Goal: Task Accomplishment & Management: Use online tool/utility

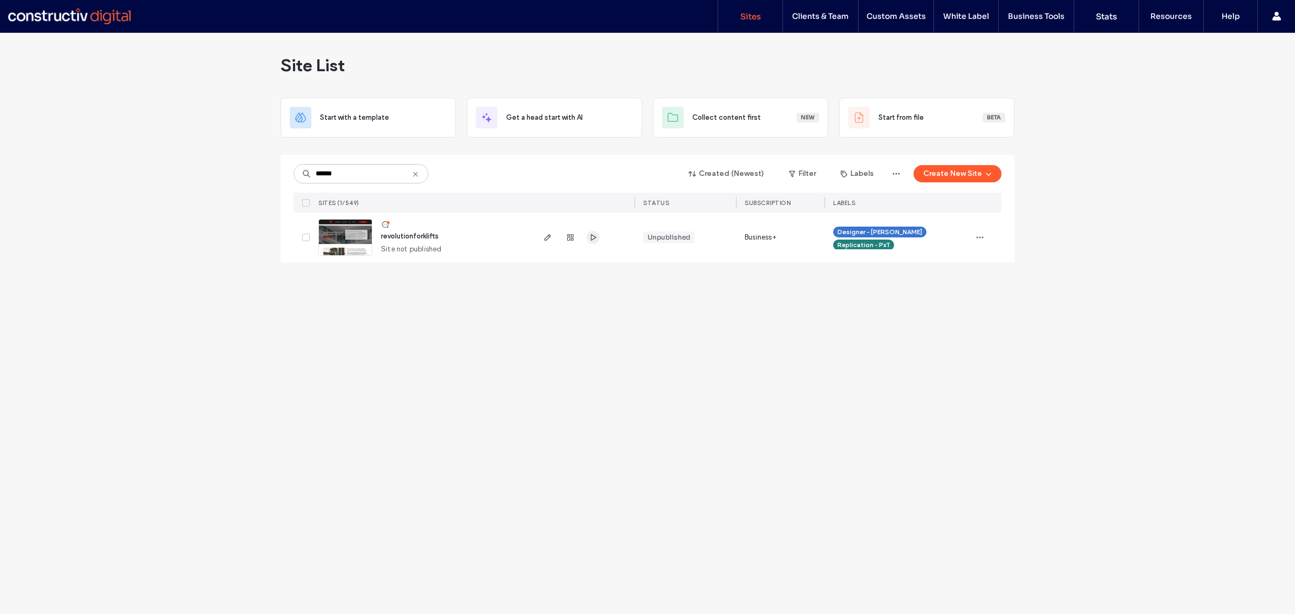
type input "******"
click at [591, 239] on use "button" at bounding box center [593, 237] width 5 height 6
click at [547, 238] on icon "button" at bounding box center [548, 237] width 9 height 9
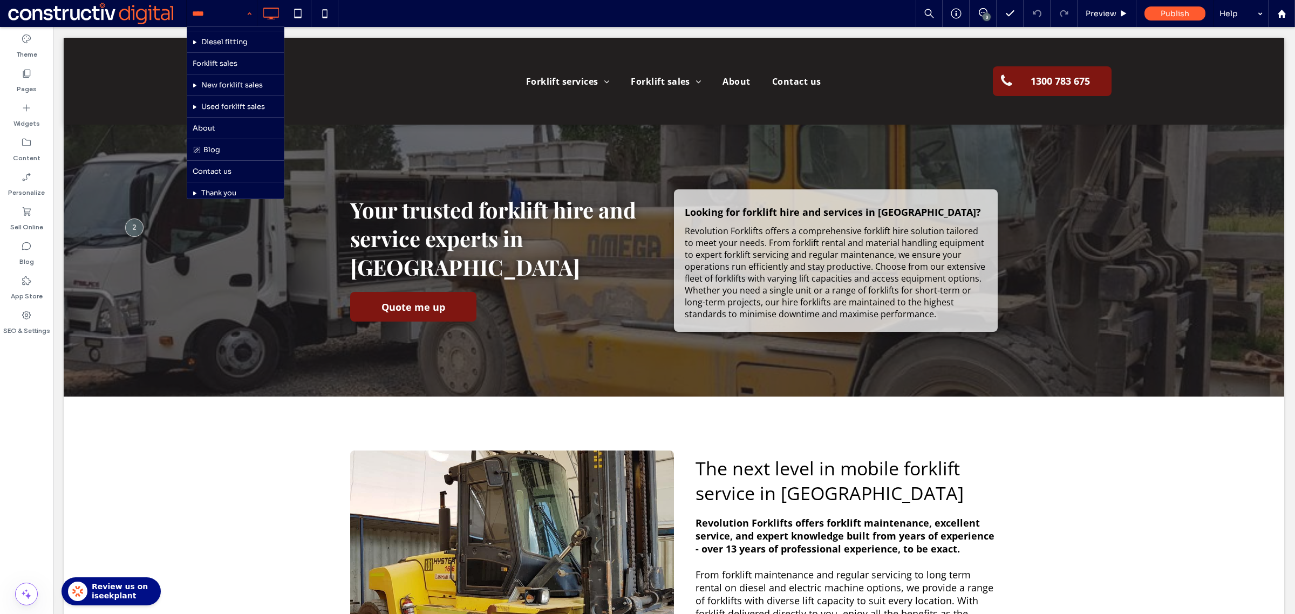
scroll to position [104, 0]
click at [130, 227] on div at bounding box center [134, 228] width 20 height 20
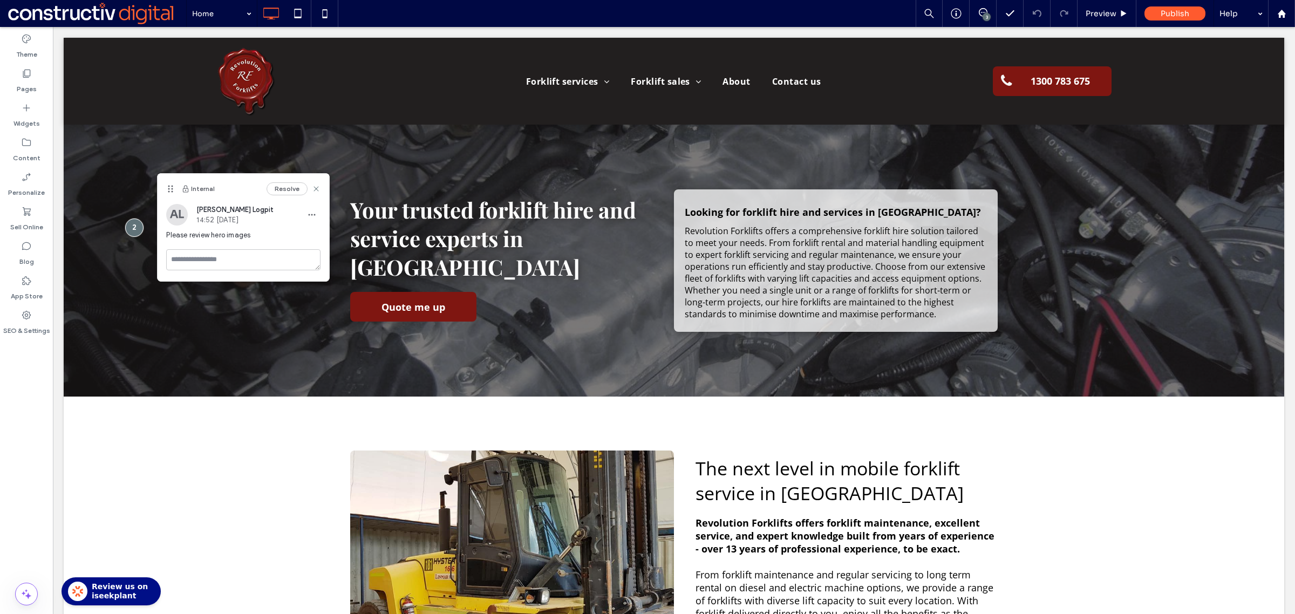
click at [448, 21] on div "Home 3 Preview Publish Help" at bounding box center [740, 13] width 1109 height 27
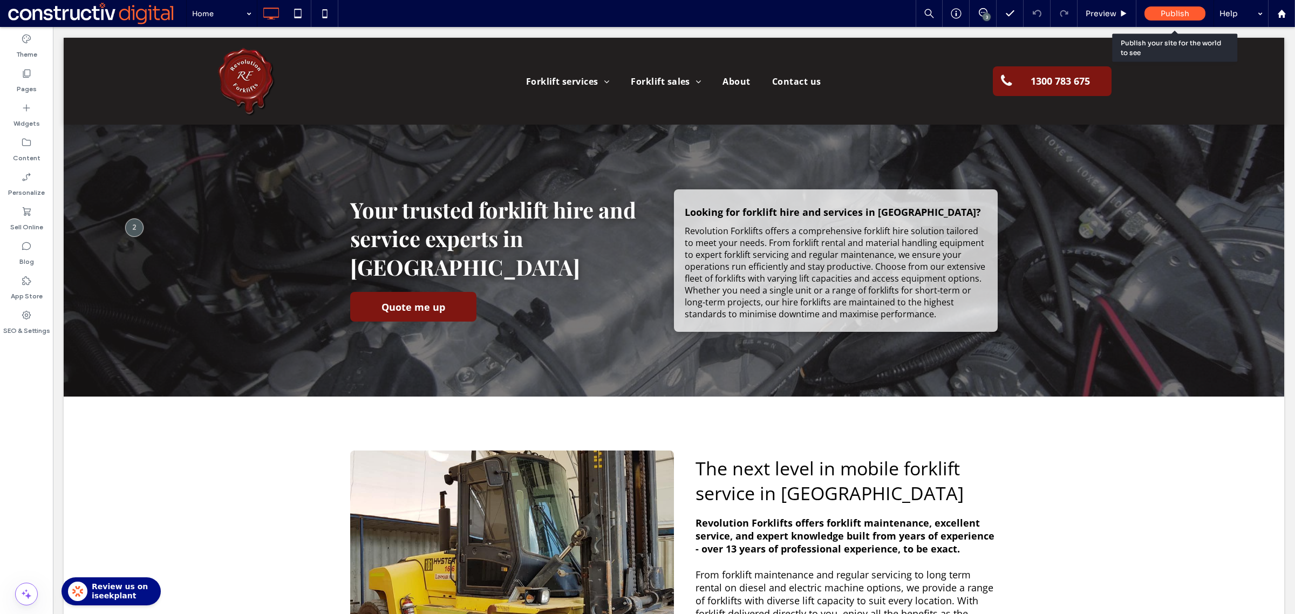
click at [1146, 11] on div "Publish" at bounding box center [1175, 13] width 61 height 14
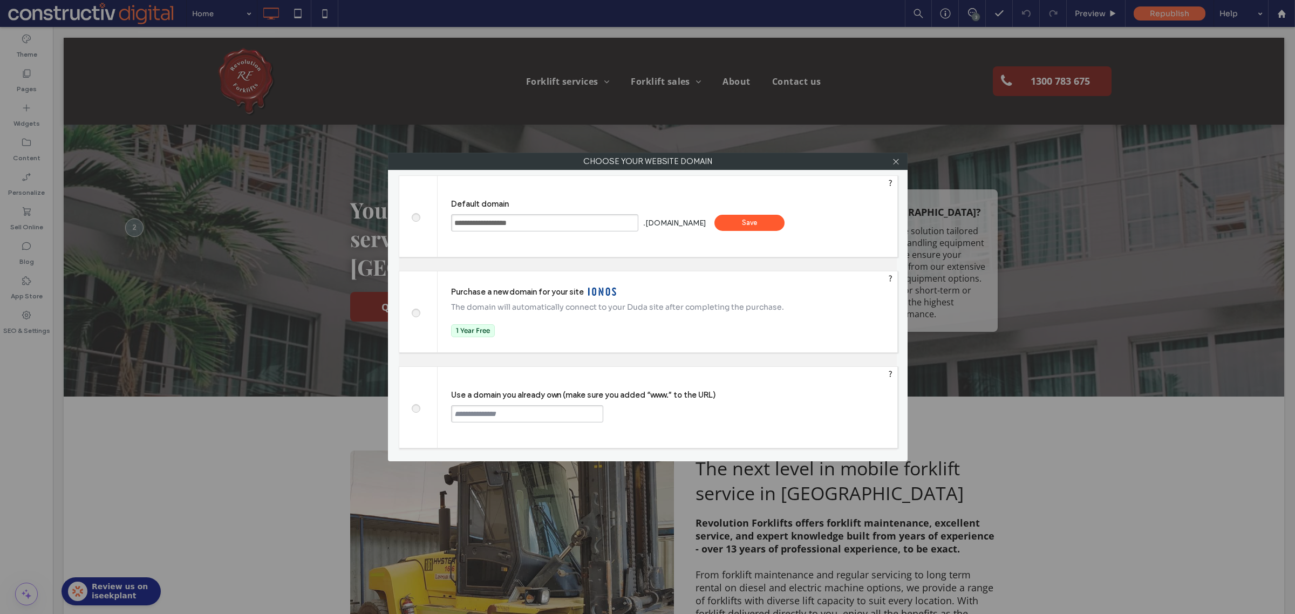
click at [785, 219] on div "Save" at bounding box center [750, 223] width 70 height 16
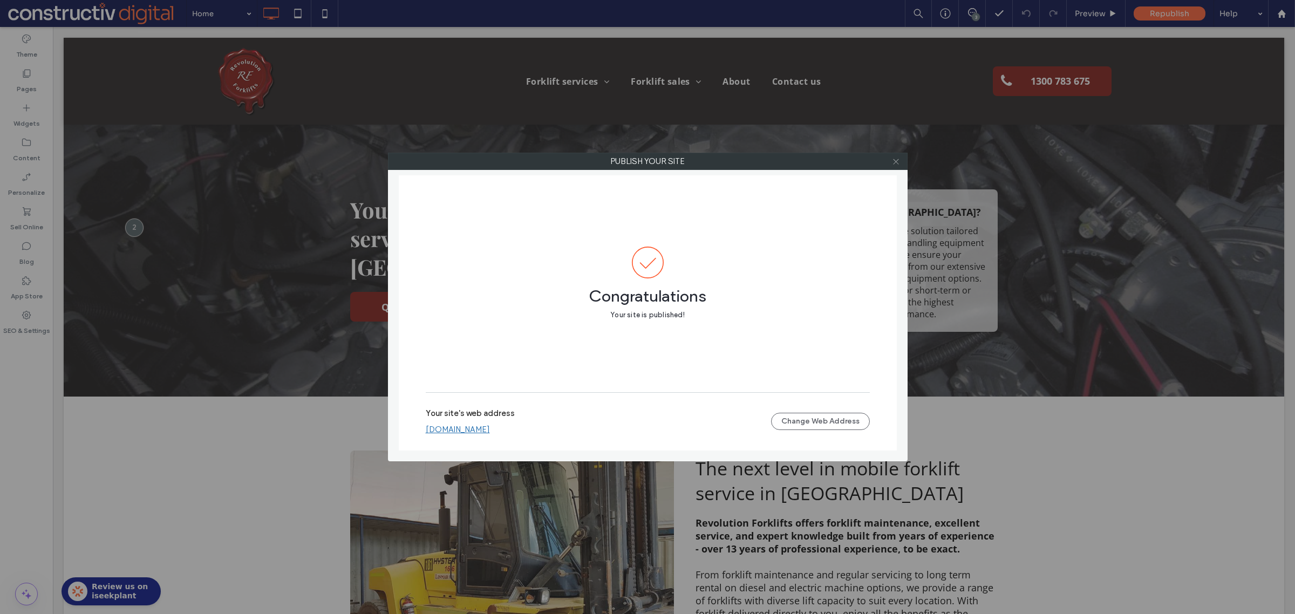
click at [899, 160] on icon at bounding box center [896, 162] width 8 height 8
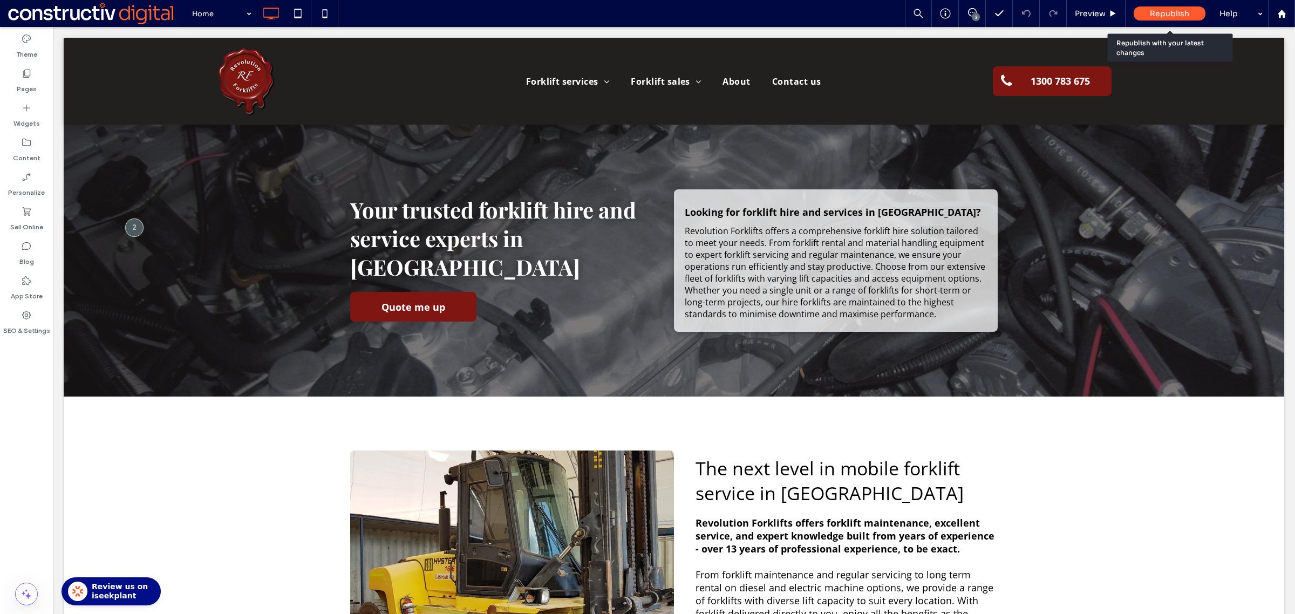
click at [1142, 6] on div "Republish" at bounding box center [1170, 13] width 72 height 14
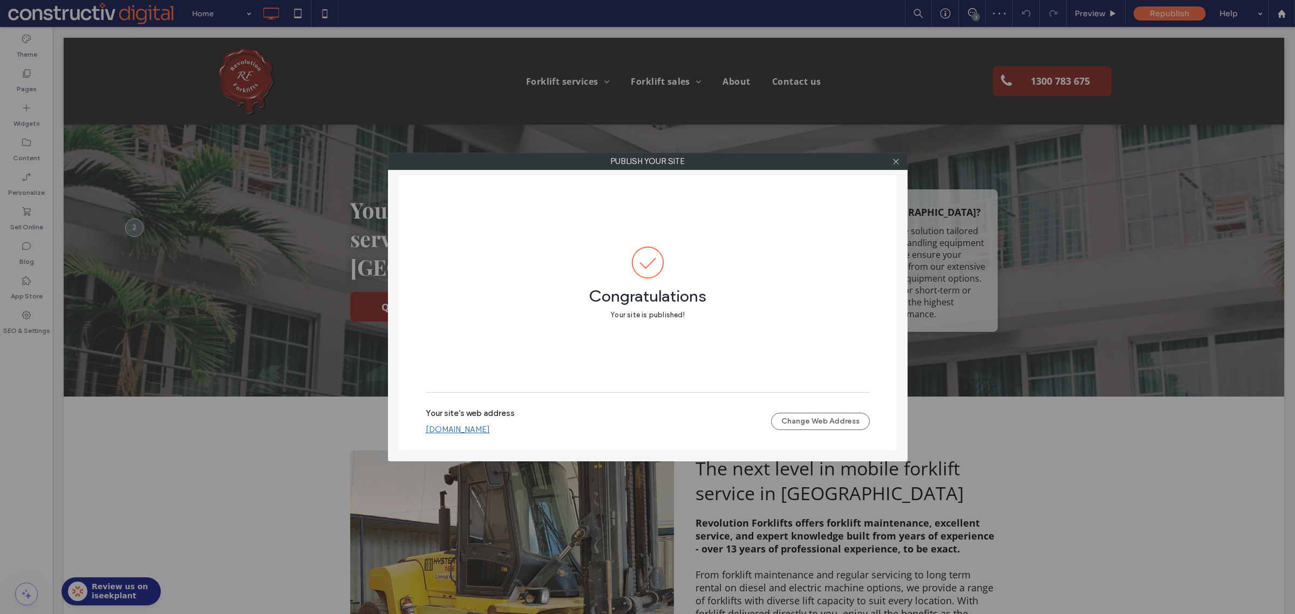
click at [546, 435] on div "Your site's web address revolutionforklifts.sites.constructivdigital.com.au Cha…" at bounding box center [648, 421] width 444 height 35
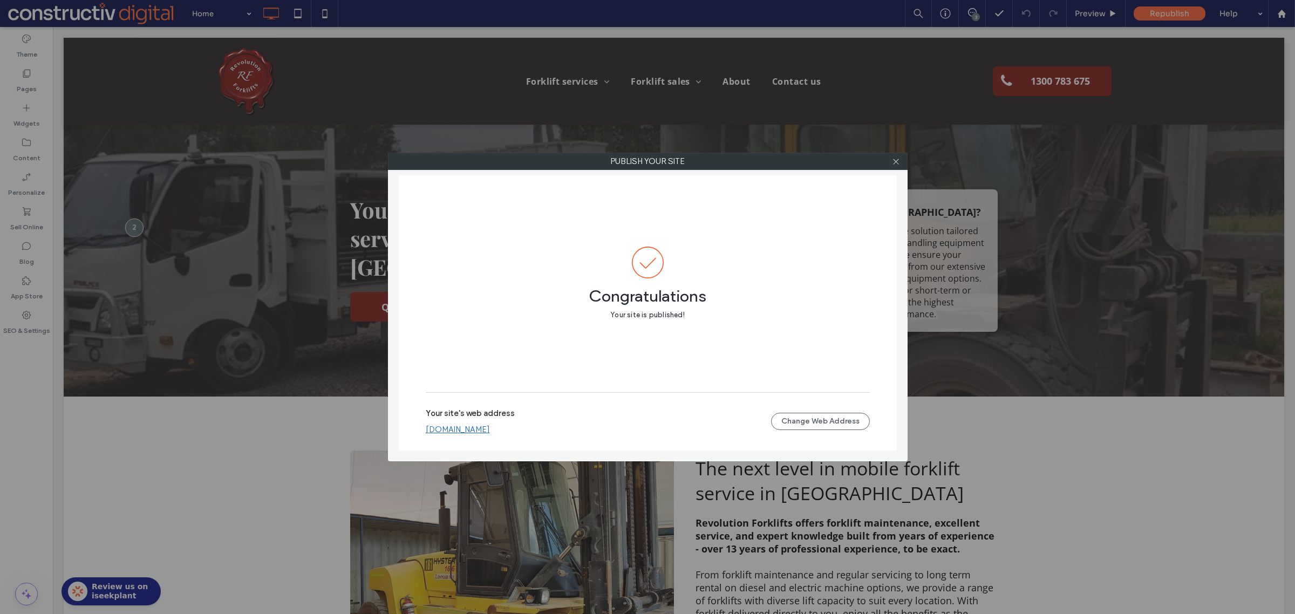
click at [490, 432] on link "revolutionforklifts.sites.constructivdigital.com.au" at bounding box center [458, 430] width 64 height 10
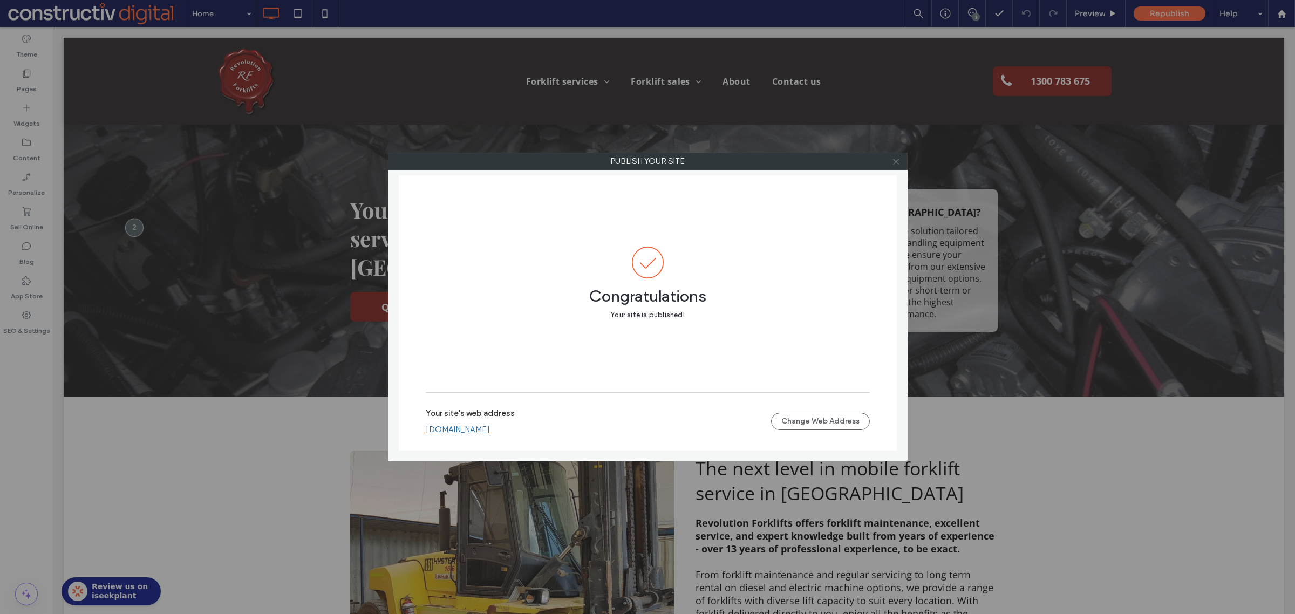
click at [894, 162] on icon at bounding box center [896, 162] width 8 height 8
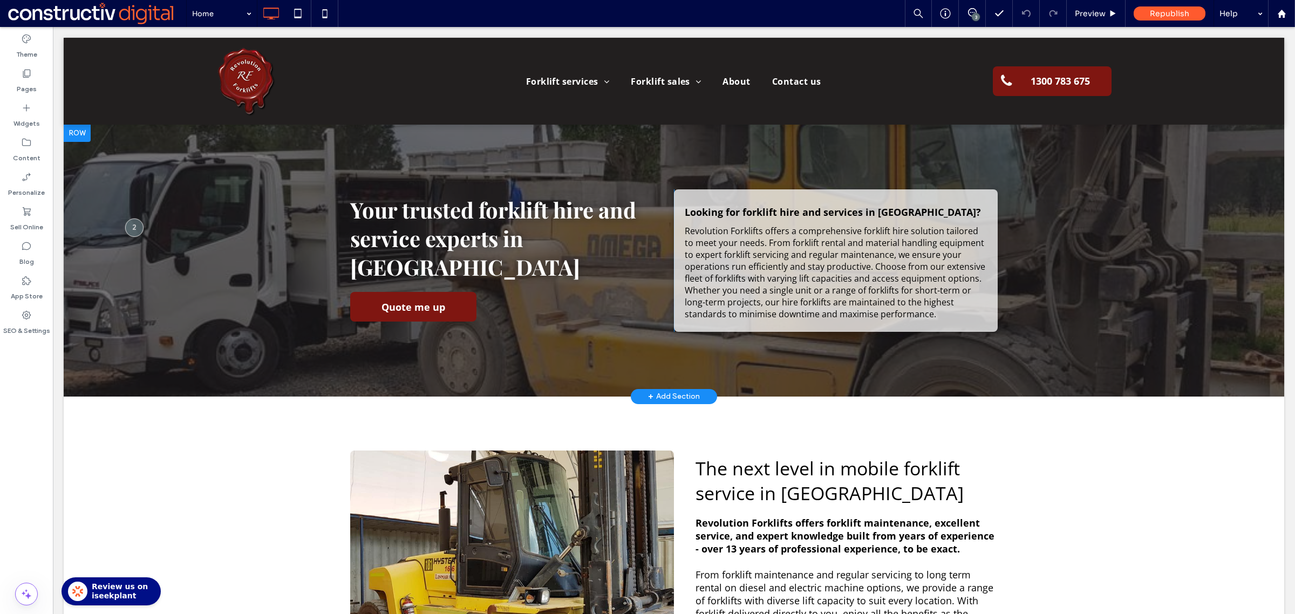
click at [1090, 255] on div at bounding box center [674, 261] width 1221 height 272
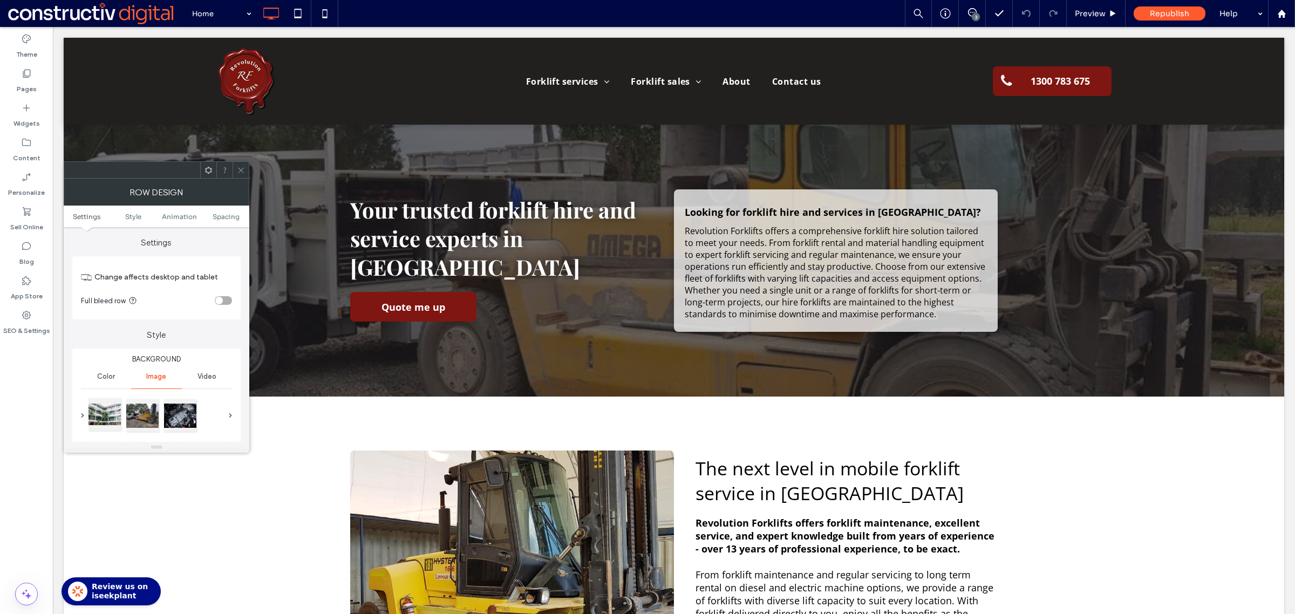
click at [105, 413] on div at bounding box center [105, 414] width 32 height 32
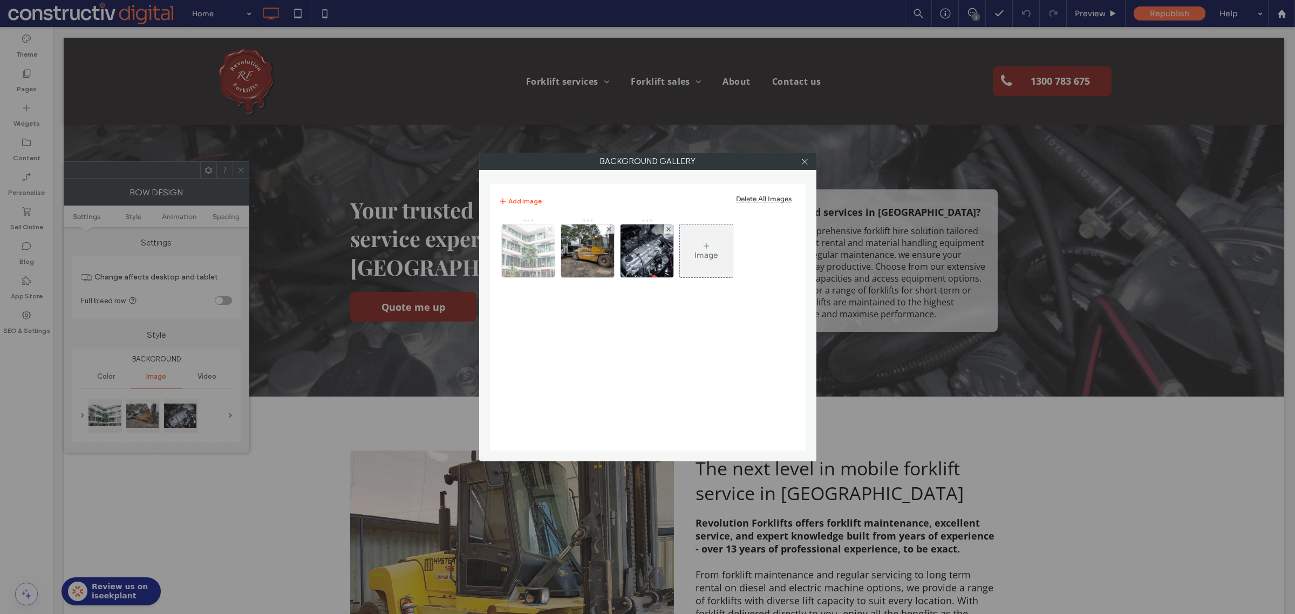
click at [549, 228] on icon at bounding box center [550, 229] width 4 height 4
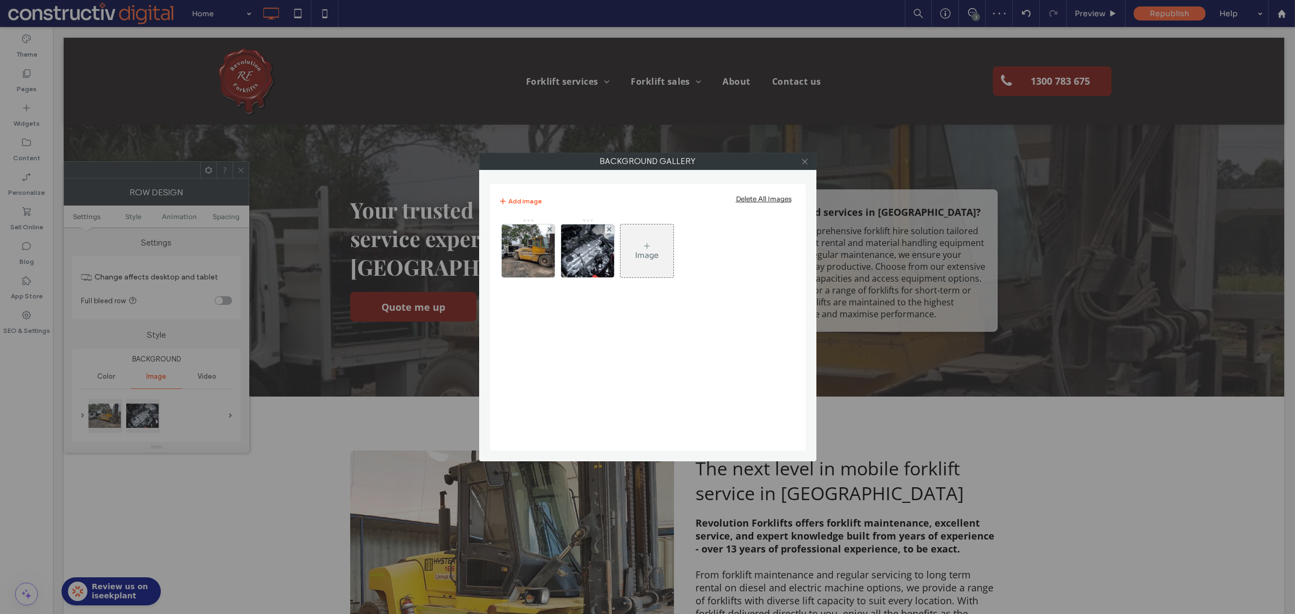
click at [805, 161] on use at bounding box center [804, 161] width 5 height 5
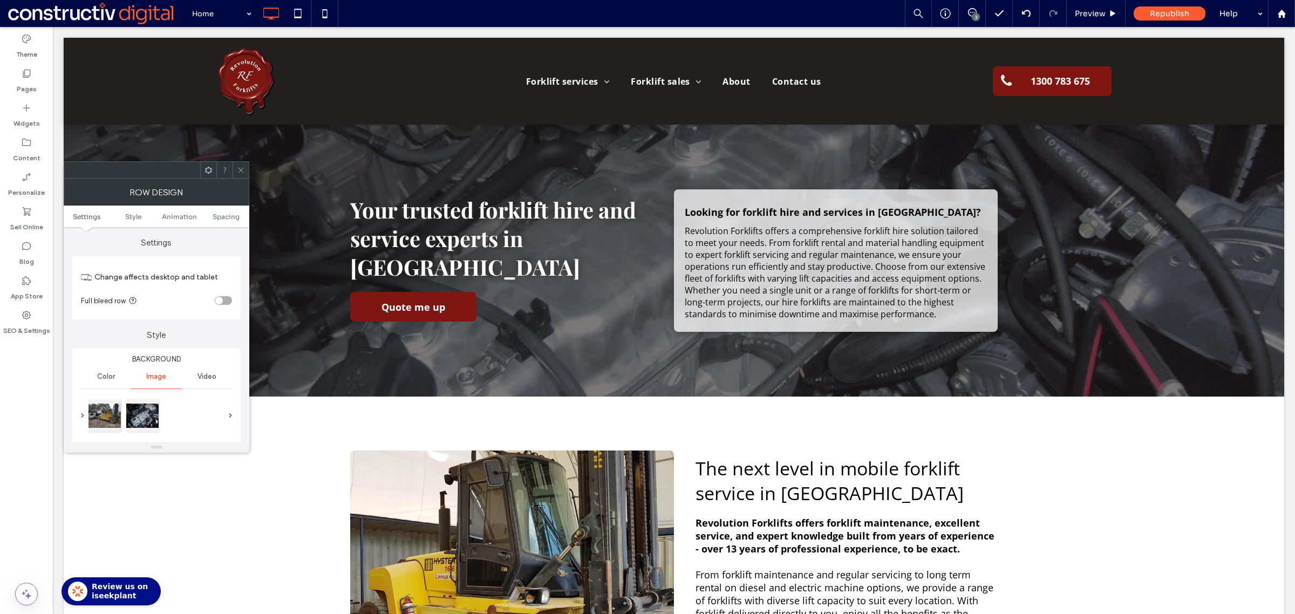
click at [243, 176] on span at bounding box center [241, 170] width 8 height 16
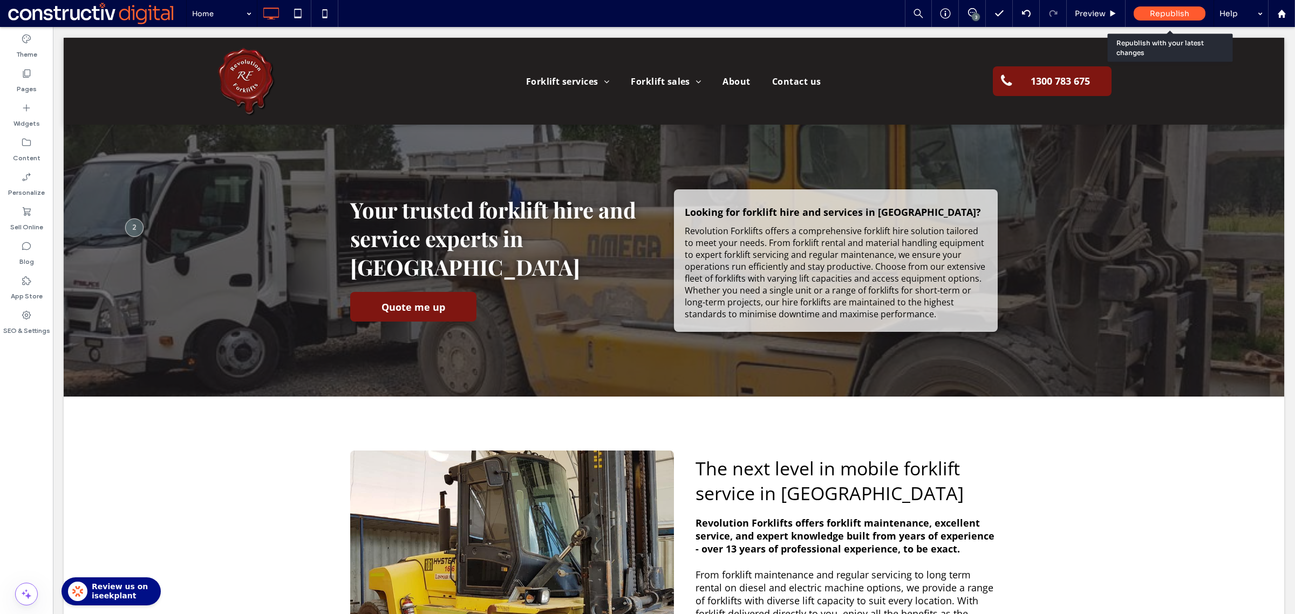
click at [1151, 11] on span "Republish" at bounding box center [1169, 14] width 39 height 10
